Goal: Task Accomplishment & Management: Complete application form

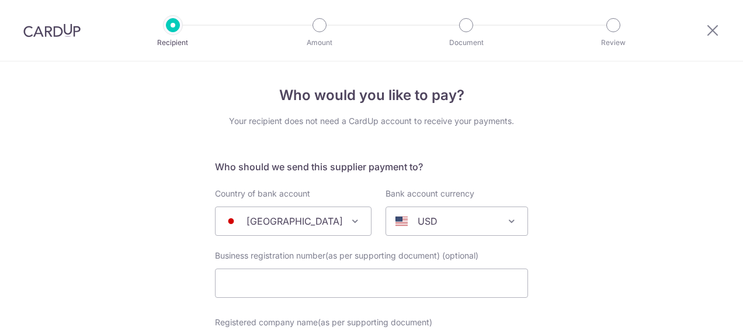
select select "9289"
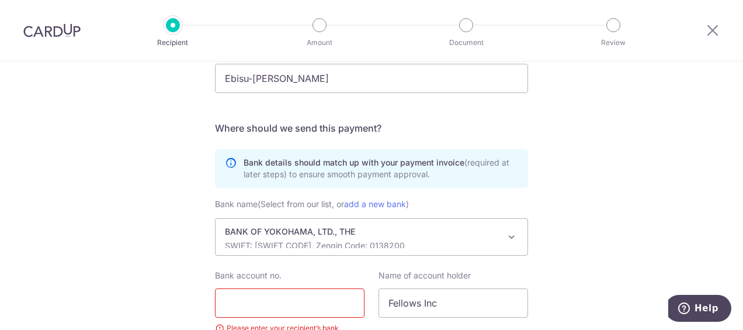
scroll to position [751, 0]
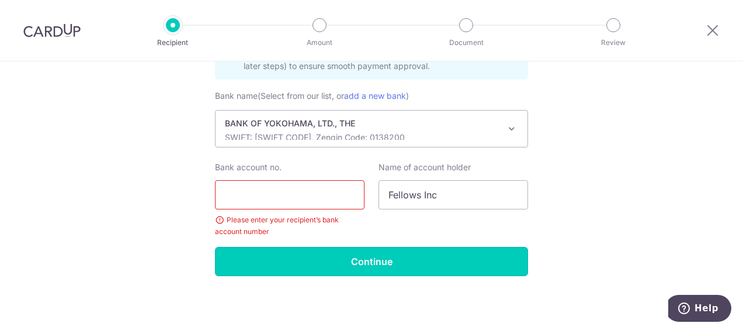
click at [389, 263] on input "Continue" at bounding box center [371, 261] width 313 height 29
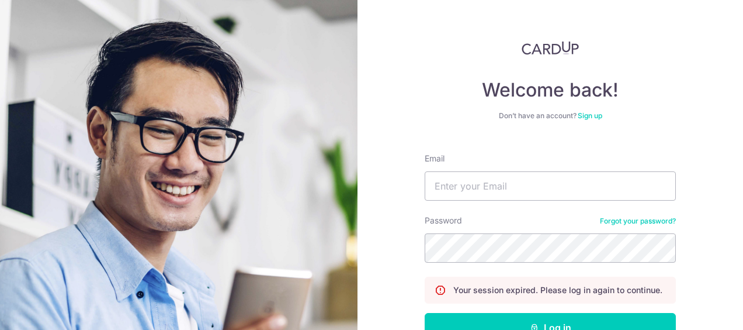
scroll to position [77, 0]
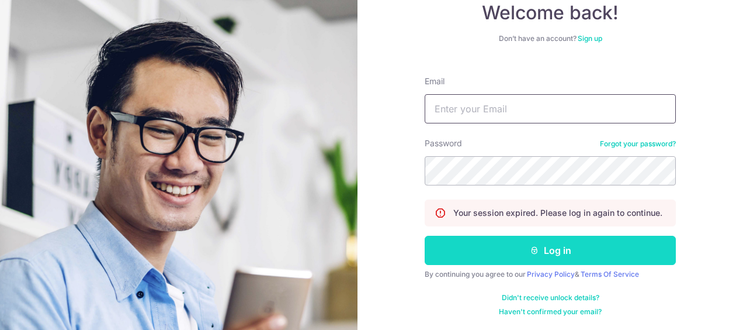
type input "[PERSON_NAME][EMAIL_ADDRESS][DOMAIN_NAME]"
click at [525, 248] on button "Log in" at bounding box center [550, 250] width 251 height 29
